Goal: Task Accomplishment & Management: Complete application form

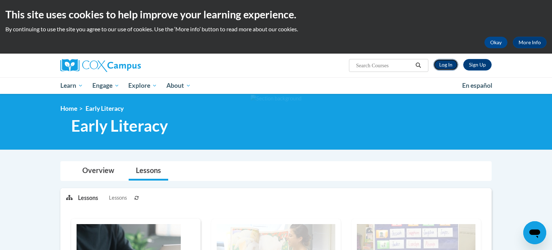
click at [440, 67] on link "Log In" at bounding box center [445, 64] width 25 height 11
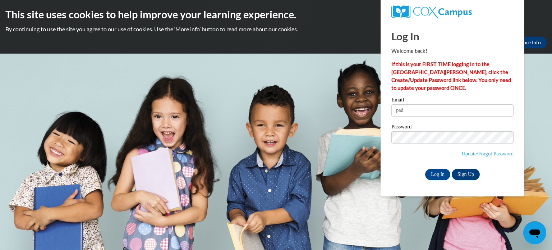
type input "padgettlacey@aasd.k12.wi.us"
click at [437, 172] on input "Log In" at bounding box center [437, 173] width 25 height 11
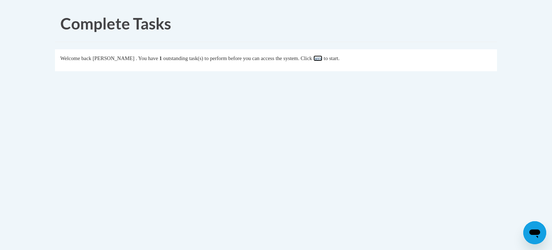
click at [322, 60] on link "here" at bounding box center [317, 58] width 9 height 6
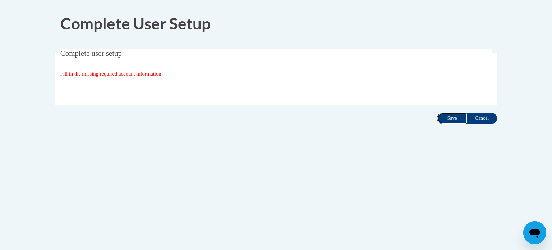
click at [446, 121] on input "Save" at bounding box center [452, 117] width 30 height 11
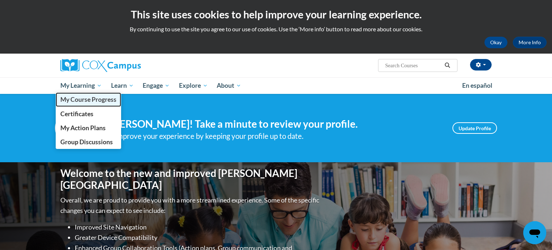
click at [88, 100] on span "My Course Progress" at bounding box center [88, 100] width 56 height 8
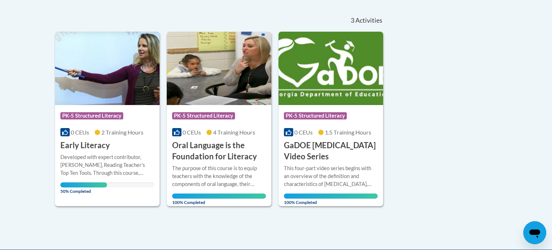
scroll to position [154, 0]
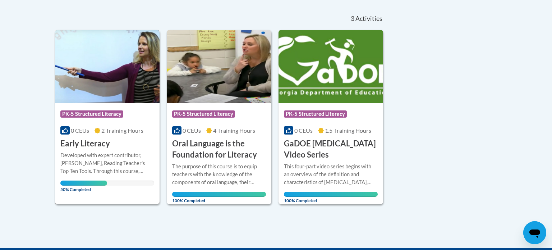
click at [122, 85] on img at bounding box center [107, 66] width 104 height 73
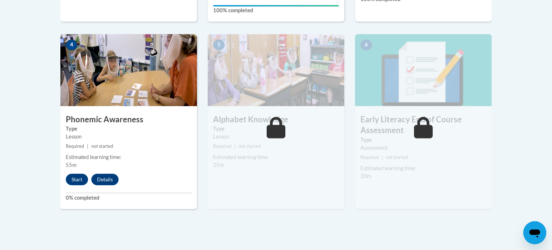
scroll to position [421, 0]
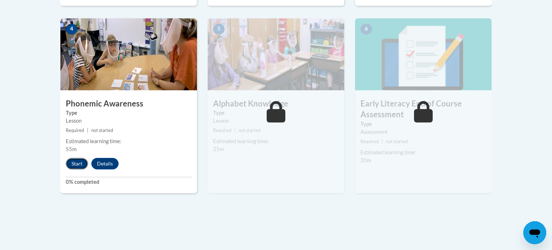
click at [76, 161] on button "Start" at bounding box center [77, 163] width 22 height 11
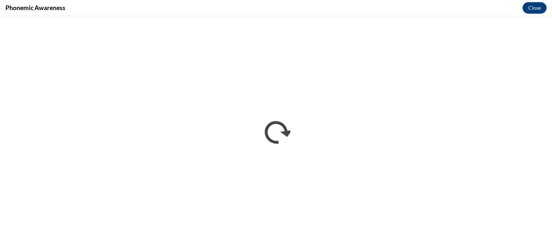
scroll to position [0, 0]
